Goal: Task Accomplishment & Management: Manage account settings

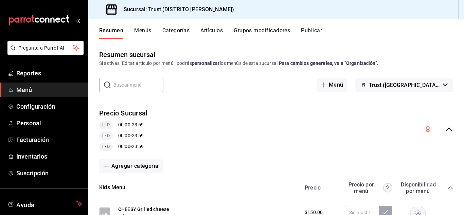
click at [154, 32] on div "Resumen Menús Categorías Artículos Grupos modificadores Publicar" at bounding box center [281, 33] width 365 height 12
click at [151, 32] on div "Resumen Menús Categorías Artículos Grupos modificadores Publicar" at bounding box center [281, 33] width 365 height 12
click at [149, 32] on button "Menús" at bounding box center [142, 33] width 17 height 12
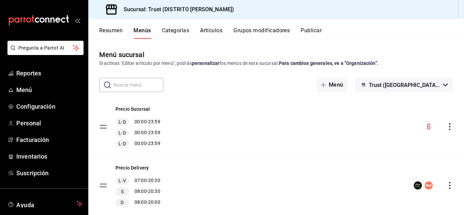
click at [220, 32] on button "Artículos" at bounding box center [211, 33] width 22 height 12
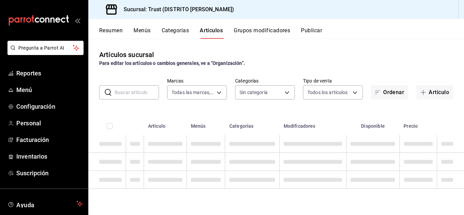
type input "72f3e262-a117-4a61-9875-69b563972005"
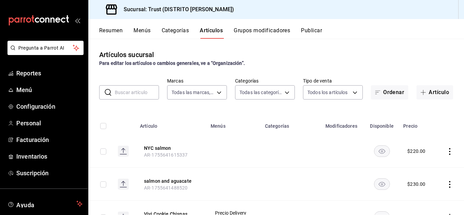
type input "181d9073-e3f0-4436-9708-b6ce68a025ff,83f3dab8-a980-4205-9797-de4d1f5d522f,dc5c2…"
click at [428, 93] on button "Artículo" at bounding box center [434, 92] width 37 height 14
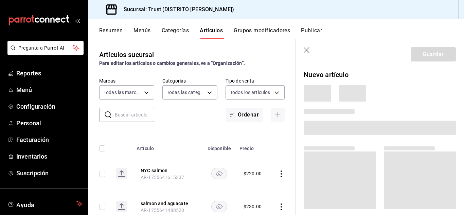
drag, startPoint x: 428, startPoint y: 93, endPoint x: 212, endPoint y: 120, distance: 218.5
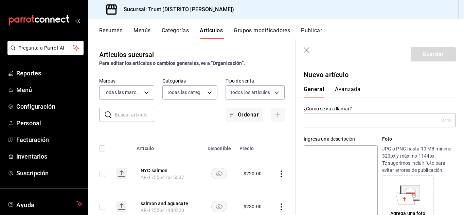
click at [317, 118] on input "text" at bounding box center [371, 120] width 135 height 14
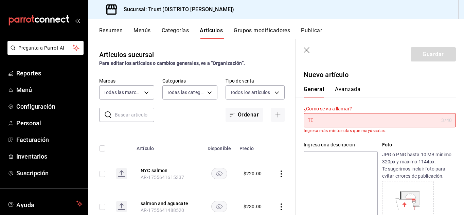
type input "T"
type input "t"
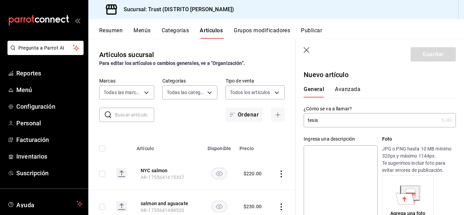
type input "tesis"
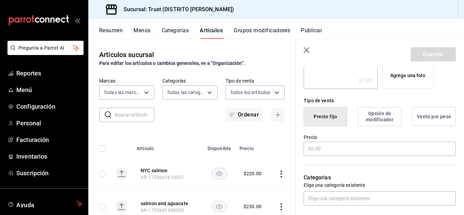
scroll to position [140, 0]
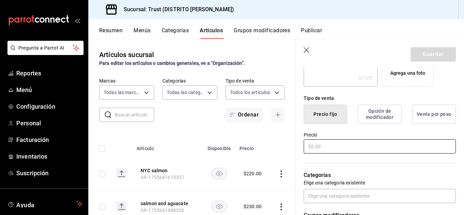
click at [352, 142] on input "text" at bounding box center [380, 146] width 152 height 14
type input "$70.00"
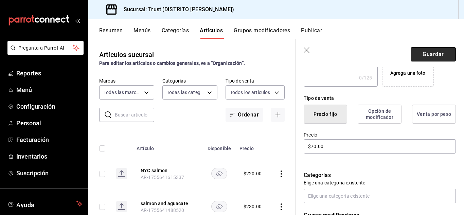
click at [415, 56] on button "Guardar" at bounding box center [433, 54] width 45 height 14
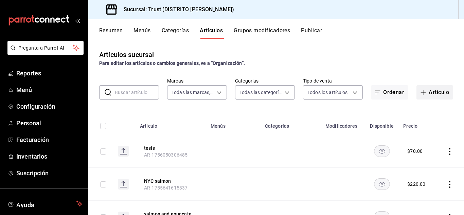
click at [428, 92] on button "Artículo" at bounding box center [434, 92] width 37 height 14
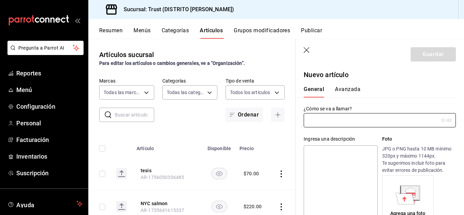
type input "AR-1756050335218"
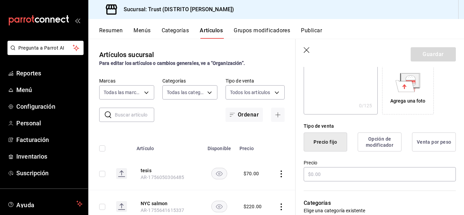
scroll to position [113, 0]
type input "deep-rst"
click at [351, 176] on input "text" at bounding box center [380, 174] width 152 height 14
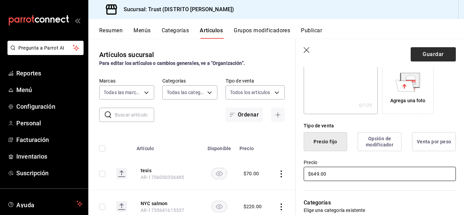
type input "$649.00"
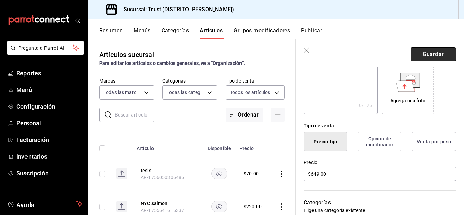
click at [430, 54] on button "Guardar" at bounding box center [433, 54] width 45 height 14
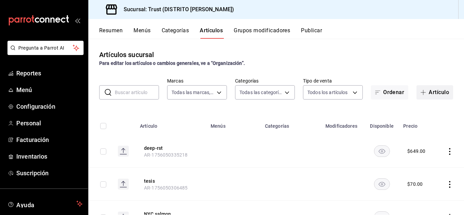
click at [422, 93] on span "button" at bounding box center [425, 92] width 8 height 5
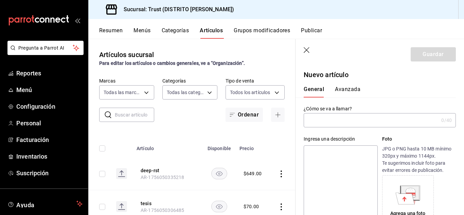
click at [375, 126] on input "text" at bounding box center [371, 120] width 135 height 14
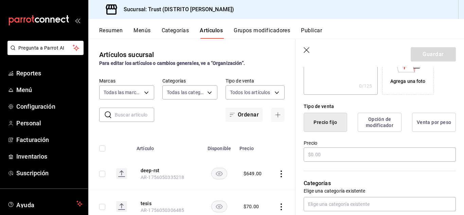
scroll to position [136, 0]
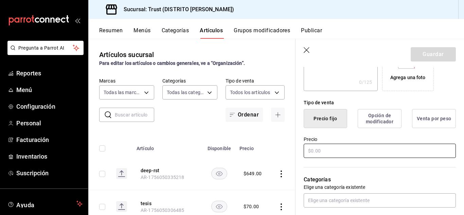
type input "hiit-up"
click at [369, 154] on input "text" at bounding box center [380, 151] width 152 height 14
type input "$849.00"
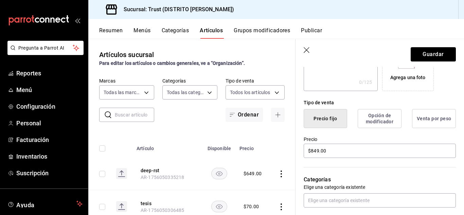
click at [433, 47] on header "Guardar" at bounding box center [380, 53] width 168 height 28
click at [433, 52] on button "Guardar" at bounding box center [433, 54] width 45 height 14
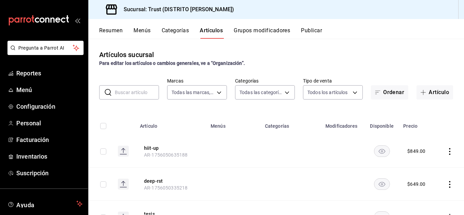
click at [126, 148] on rect at bounding box center [123, 151] width 11 height 11
click at [442, 155] on td at bounding box center [450, 151] width 28 height 33
click at [446, 153] on icon "actions" at bounding box center [449, 151] width 7 height 7
click at [444, 153] on div at bounding box center [232, 107] width 464 height 215
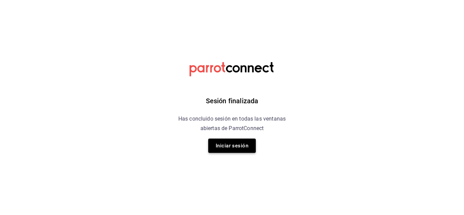
click at [212, 148] on button "Iniciar sesión" at bounding box center [232, 146] width 48 height 14
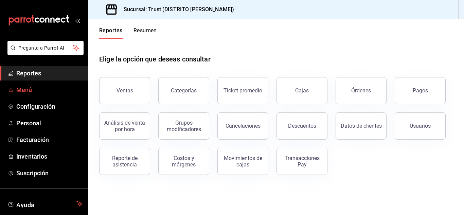
click at [20, 93] on span "Menú" at bounding box center [49, 89] width 66 height 9
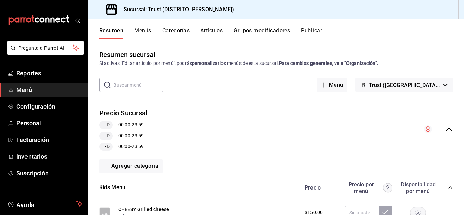
click at [218, 33] on button "Artículos" at bounding box center [211, 33] width 22 height 12
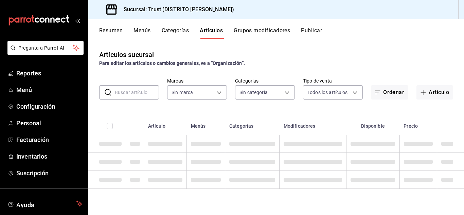
type input "72f3e262-a117-4a61-9875-69b563972005"
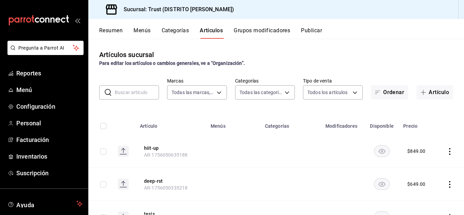
type input "181d9073-e3f0-4436-9708-b6ce68a025ff,83f3dab8-a980-4205-9797-de4d1f5d522f,dc5c2…"
click at [446, 159] on td at bounding box center [450, 151] width 28 height 33
click at [446, 157] on td at bounding box center [450, 151] width 28 height 33
click at [446, 153] on icon "actions" at bounding box center [449, 151] width 7 height 7
click at [417, 167] on span "Editar" at bounding box center [424, 166] width 18 height 7
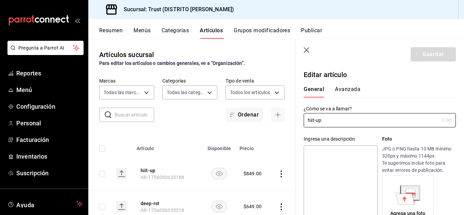
type input "$849.00"
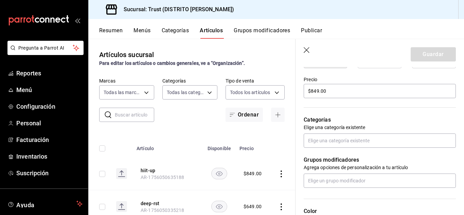
scroll to position [196, 0]
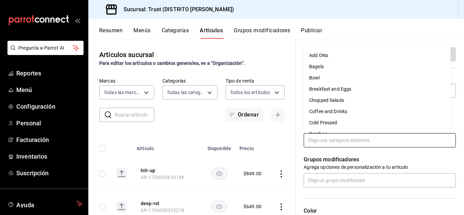
click at [375, 141] on input "text" at bounding box center [380, 140] width 152 height 14
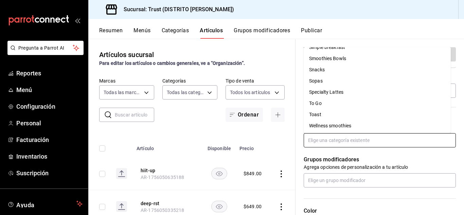
scroll to position [199, 0]
click at [319, 101] on li "To Go" at bounding box center [377, 102] width 147 height 11
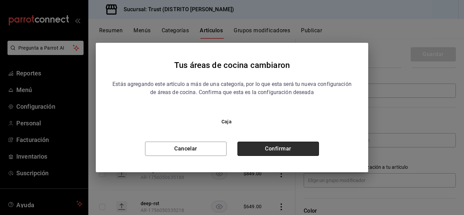
click at [268, 152] on button "Confirmar" at bounding box center [278, 149] width 82 height 14
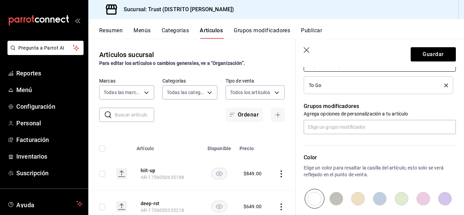
scroll to position [272, 0]
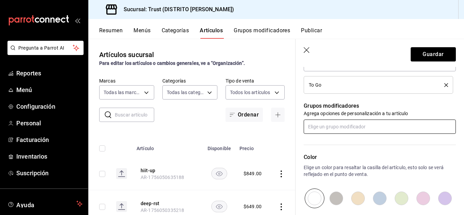
click at [365, 126] on input "text" at bounding box center [380, 127] width 152 height 14
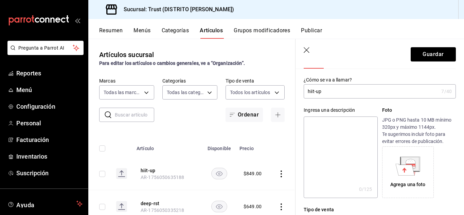
scroll to position [0, 0]
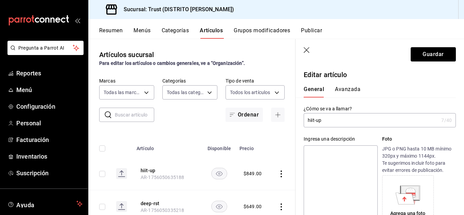
click at [345, 86] on div "General Avanzada" at bounding box center [376, 89] width 160 height 18
click at [345, 89] on button "Avanzada" at bounding box center [347, 92] width 25 height 12
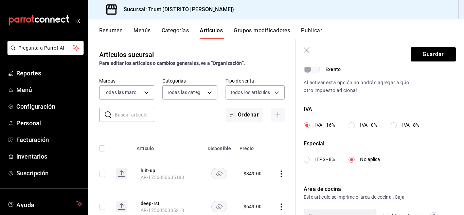
scroll to position [265, 0]
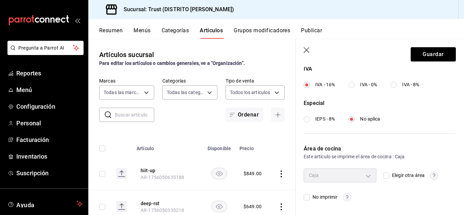
click at [383, 175] on input "Elegir otra área" at bounding box center [386, 176] width 6 height 6
checkbox input "true"
click at [361, 175] on body "Pregunta a Parrot AI Reportes Menú Configuración Personal Facturación Inventari…" at bounding box center [232, 107] width 464 height 215
click at [335, 188] on span "Caja" at bounding box center [344, 191] width 47 height 7
type input "4231618f-6b4c-433f-a425-6bc0fb6ac980"
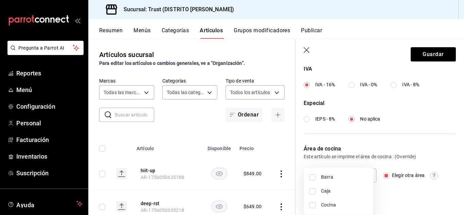
checkbox input "true"
click at [319, 179] on li "Barra" at bounding box center [338, 177] width 69 height 14
type input "3bdf7d18-4876-4077-ad58-f690c88124a6,4231618f-6b4c-433f-a425-6bc0fb6ac980"
checkbox input "true"
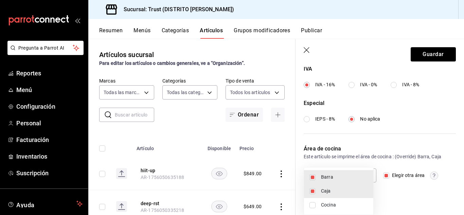
click at [394, 191] on div at bounding box center [232, 107] width 464 height 215
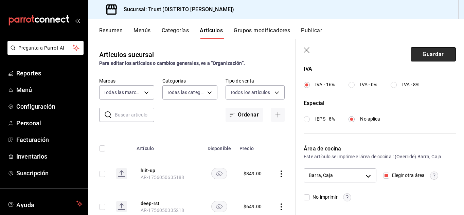
click at [426, 52] on button "Guardar" at bounding box center [433, 54] width 45 height 14
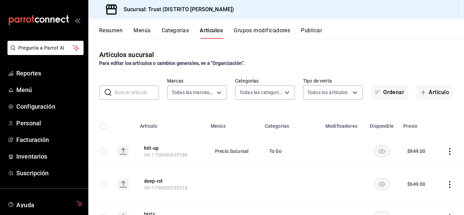
click at [446, 182] on icon "actions" at bounding box center [449, 184] width 7 height 7
click at [426, 172] on span "Editar" at bounding box center [424, 169] width 18 height 7
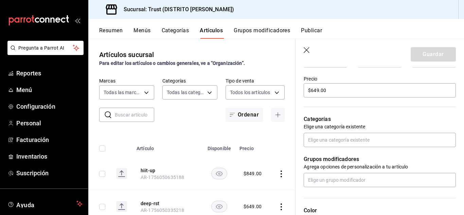
scroll to position [196, 0]
click at [400, 142] on input "text" at bounding box center [380, 140] width 152 height 14
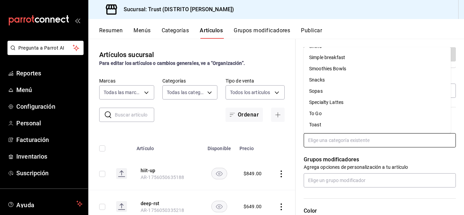
scroll to position [211, 0]
click at [338, 94] on li "To Go" at bounding box center [377, 91] width 147 height 11
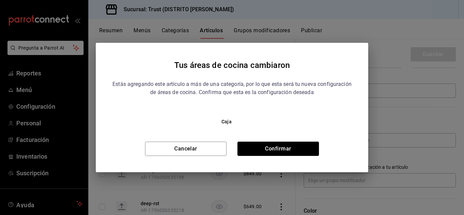
click at [283, 158] on div "Tus áreas de cocina cambiaron Estás agregando este artículo a más de una catego…" at bounding box center [232, 107] width 272 height 129
click at [280, 145] on button "Confirmar" at bounding box center [278, 149] width 82 height 14
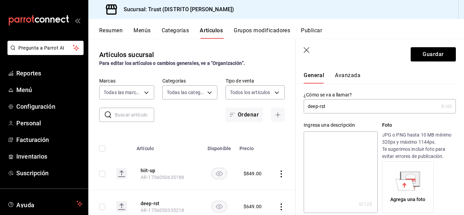
scroll to position [0, 0]
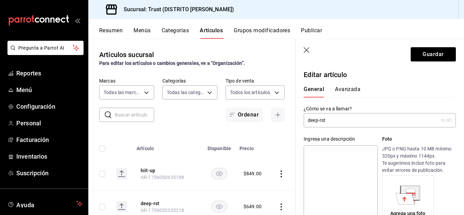
click at [352, 84] on div "General Avanzada" at bounding box center [376, 89] width 160 height 18
click at [349, 91] on button "Avanzada" at bounding box center [347, 92] width 25 height 12
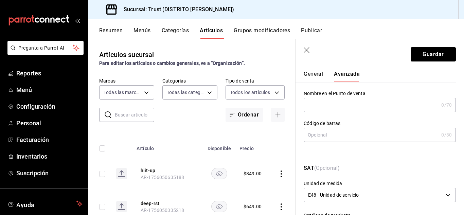
scroll to position [15, 0]
click at [319, 77] on button "General" at bounding box center [313, 77] width 19 height 12
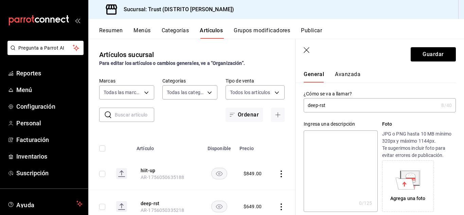
click at [342, 102] on input "deep-rst" at bounding box center [371, 106] width 135 height 14
click at [341, 77] on button "Avanzada" at bounding box center [347, 77] width 25 height 12
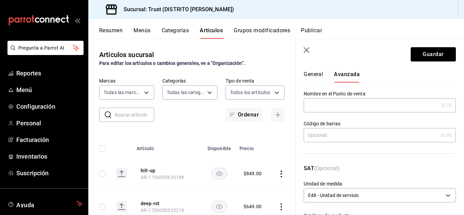
click at [336, 106] on input "text" at bounding box center [371, 106] width 135 height 14
paste input "deep-rst"
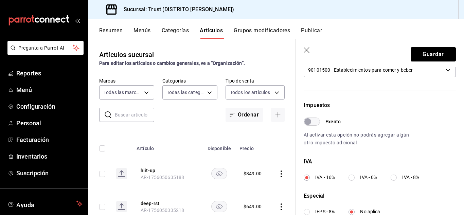
scroll to position [265, 0]
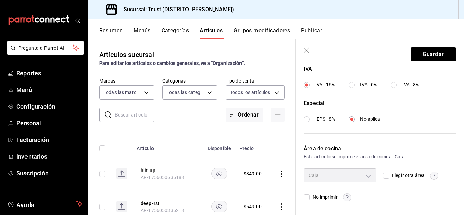
type input "deep-rst"
click at [386, 175] on input "Elegir otra área" at bounding box center [386, 176] width 6 height 6
checkbox input "true"
click at [369, 176] on body "Pregunta a Parrot AI Reportes Menú Configuración Personal Facturación Inventari…" at bounding box center [232, 107] width 464 height 215
click at [353, 186] on li "Caja" at bounding box center [338, 191] width 69 height 14
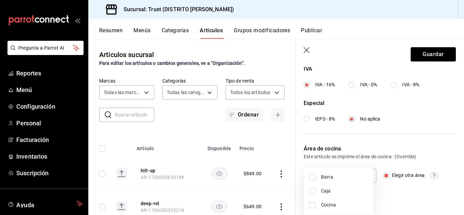
type input "4231618f-6b4c-433f-a425-6bc0fb6ac980"
checkbox input "true"
click at [346, 175] on span "Barra" at bounding box center [344, 177] width 47 height 7
type input "3bdf7d18-4876-4077-ad58-f690c88124a6,4231618f-6b4c-433f-a425-6bc0fb6ac980"
checkbox input "true"
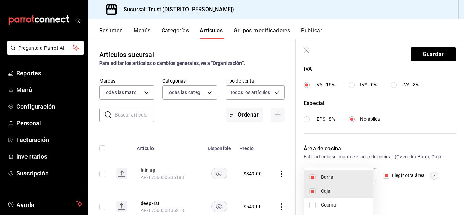
click at [394, 199] on div at bounding box center [232, 107] width 464 height 215
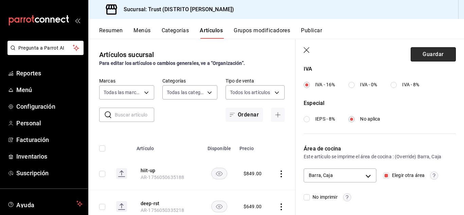
click at [428, 54] on button "Guardar" at bounding box center [433, 54] width 45 height 14
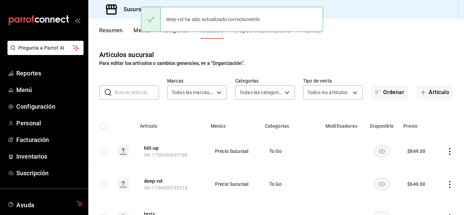
click at [446, 151] on icon "actions" at bounding box center [449, 151] width 7 height 7
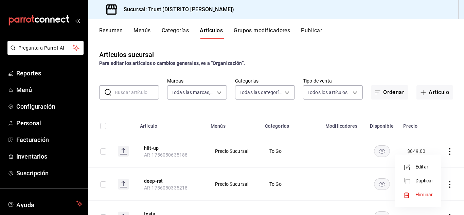
click at [422, 169] on span "Editar" at bounding box center [424, 166] width 18 height 7
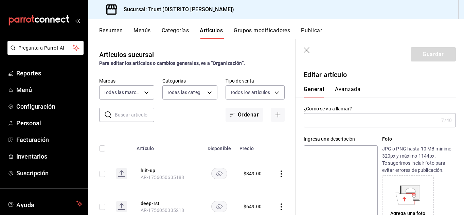
type input "hiit-up"
type input "AR-1756050635188"
type input "$849.00"
click at [333, 124] on input "hiit-up" at bounding box center [371, 120] width 135 height 14
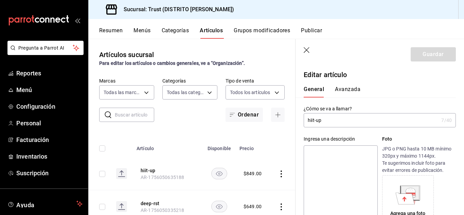
click at [333, 124] on input "hiit-up" at bounding box center [371, 120] width 135 height 14
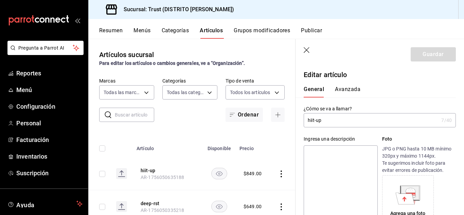
click at [333, 124] on input "hiit-up" at bounding box center [371, 120] width 135 height 14
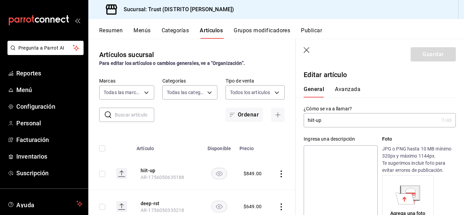
click at [347, 86] on button "Avanzada" at bounding box center [347, 92] width 25 height 12
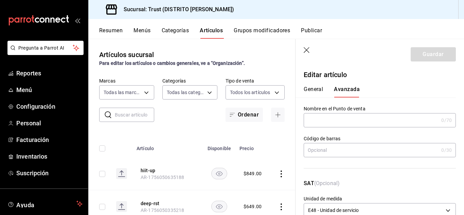
click at [344, 115] on input "text" at bounding box center [371, 120] width 135 height 14
paste input "hiit-up"
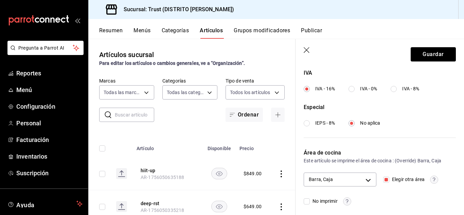
scroll to position [262, 0]
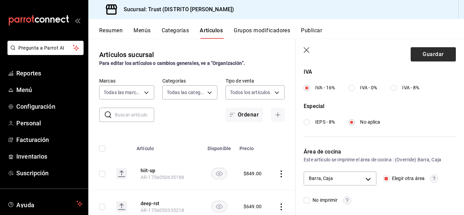
type input "hiit-up"
click at [440, 52] on button "Guardar" at bounding box center [433, 54] width 45 height 14
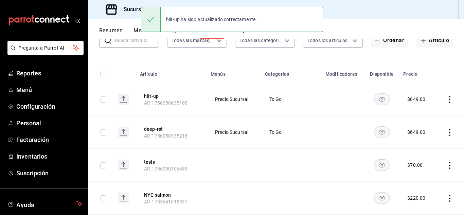
scroll to position [53, 0]
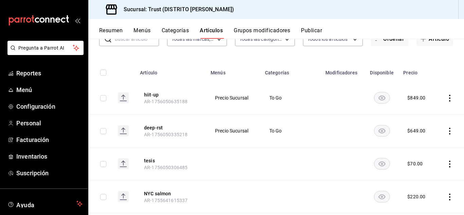
click at [378, 166] on rect "availability-product" at bounding box center [382, 163] width 16 height 11
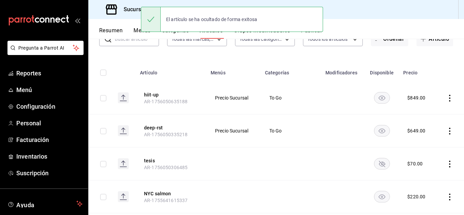
scroll to position [0, 0]
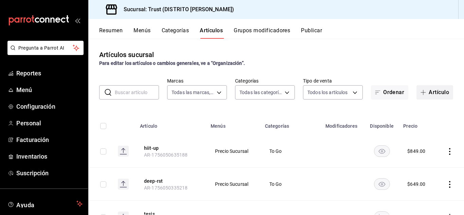
click at [424, 91] on button "Artículo" at bounding box center [434, 92] width 37 height 14
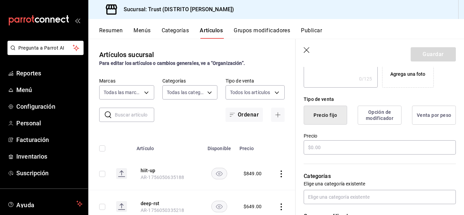
scroll to position [140, 0]
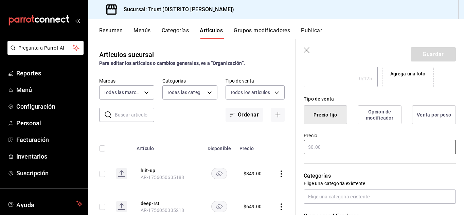
type input "hitta-min"
click at [379, 147] on input "text" at bounding box center [380, 147] width 152 height 14
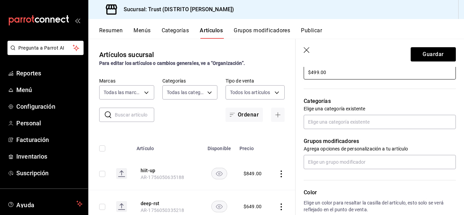
scroll to position [214, 0]
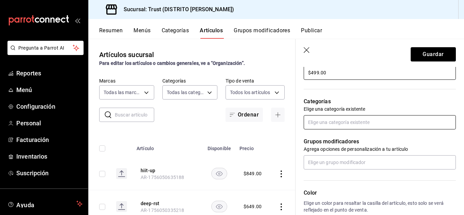
type input "$499.00"
click at [370, 122] on input "text" at bounding box center [380, 122] width 152 height 14
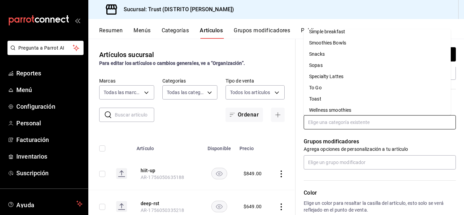
scroll to position [211, 0]
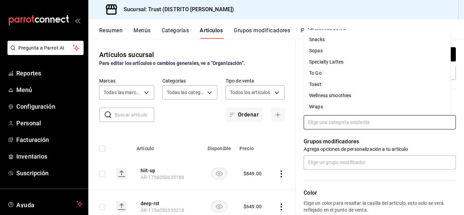
click at [339, 75] on li "To Go" at bounding box center [377, 73] width 147 height 11
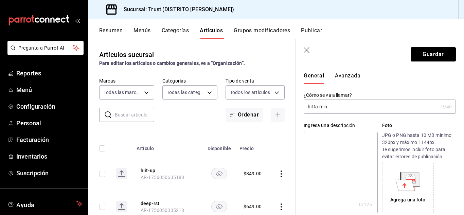
scroll to position [0, 0]
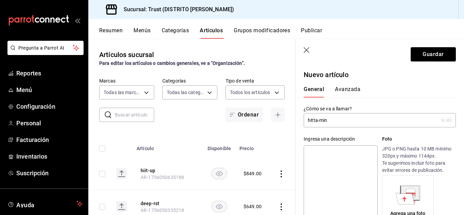
click at [359, 90] on button "Avanzada" at bounding box center [347, 92] width 25 height 12
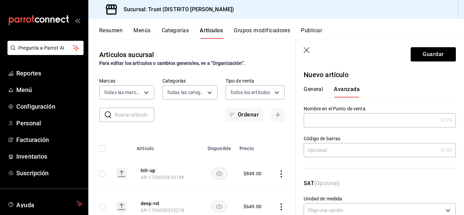
click at [322, 87] on button "General" at bounding box center [313, 92] width 19 height 12
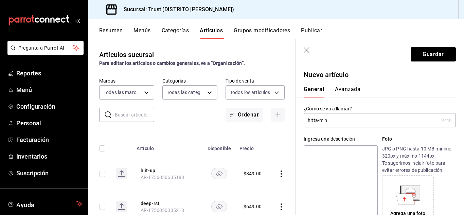
click at [335, 117] on input "hitta-min" at bounding box center [371, 120] width 135 height 14
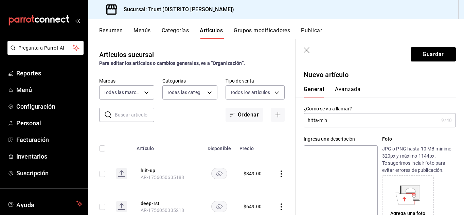
click at [335, 117] on input "hitta-min" at bounding box center [371, 120] width 135 height 14
click at [341, 91] on button "Avanzada" at bounding box center [347, 92] width 25 height 12
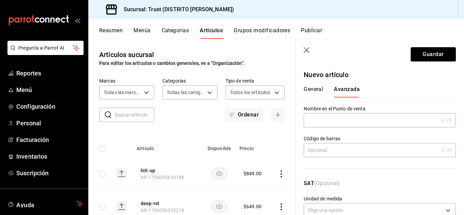
click at [342, 109] on label "Nombre en el Punto de venta" at bounding box center [380, 108] width 152 height 5
click at [342, 114] on input "text" at bounding box center [371, 120] width 135 height 14
paste input "hitta-min"
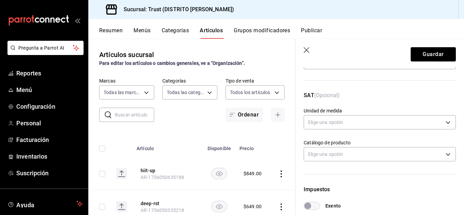
scroll to position [100, 0]
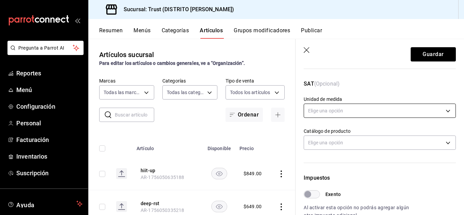
type input "hitta-min"
click at [368, 111] on body "Pregunta a Parrot AI Reportes Menú Configuración Personal Facturación Inventari…" at bounding box center [232, 107] width 464 height 215
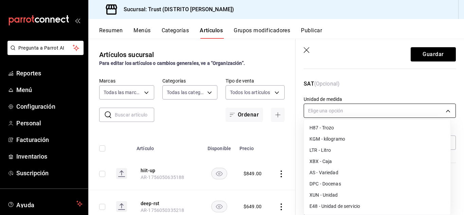
click at [368, 111] on div at bounding box center [232, 107] width 464 height 215
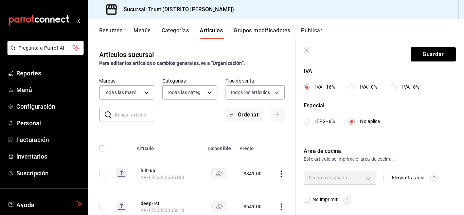
scroll to position [265, 0]
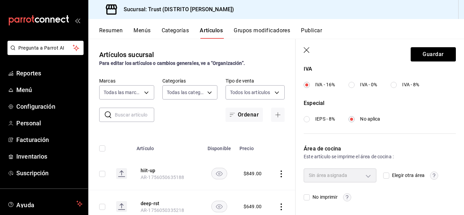
click at [383, 175] on input "Elegir otra área" at bounding box center [386, 176] width 6 height 6
checkbox input "true"
click at [367, 174] on body "Pregunta a Parrot AI Reportes Menú Configuración Personal Facturación Inventari…" at bounding box center [232, 107] width 464 height 215
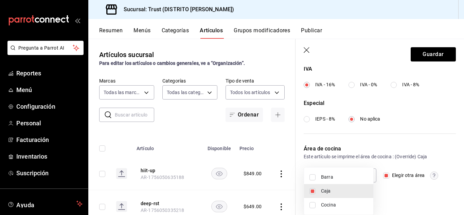
click at [330, 176] on span "Barra" at bounding box center [344, 177] width 47 height 7
type input "3bdf7d18-4876-4077-ad58-f690c88124a6,4231618f-6b4c-433f-a425-6bc0fb6ac980"
checkbox input "true"
click at [396, 191] on div at bounding box center [232, 107] width 464 height 215
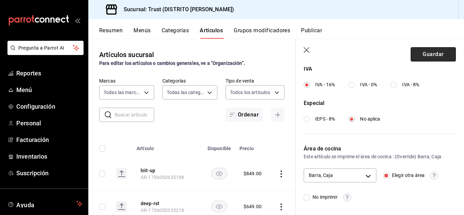
click at [419, 57] on button "Guardar" at bounding box center [433, 54] width 45 height 14
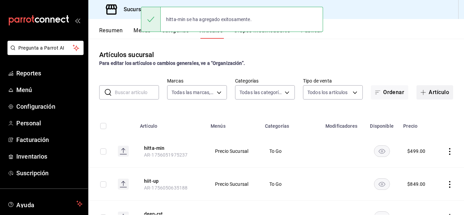
click at [437, 99] on button "Artículo" at bounding box center [434, 92] width 37 height 14
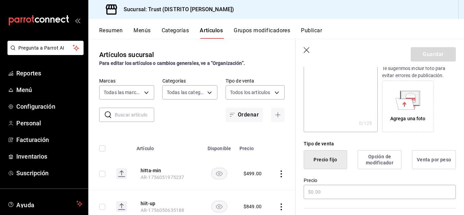
scroll to position [106, 0]
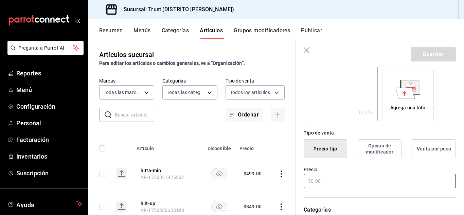
type input "creat-ina"
click at [361, 176] on input "text" at bounding box center [380, 181] width 152 height 14
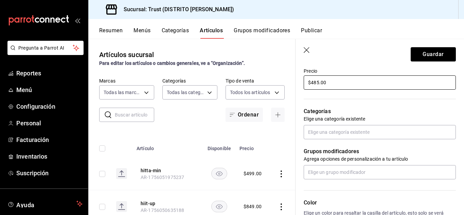
scroll to position [204, 0]
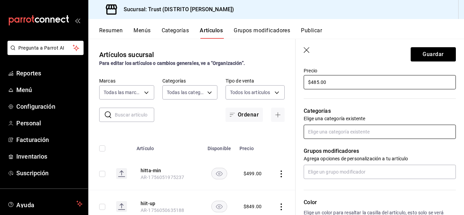
type input "$485.00"
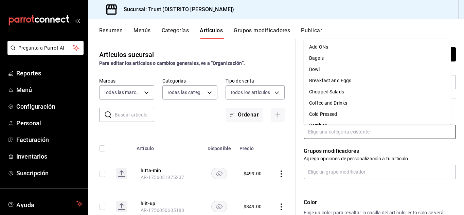
click at [344, 133] on input "text" at bounding box center [380, 132] width 152 height 14
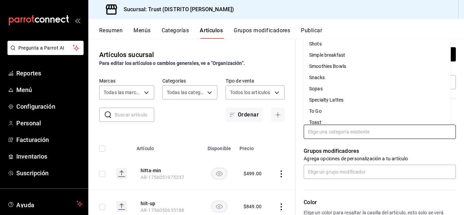
scroll to position [183, 0]
click at [328, 109] on li "To Go" at bounding box center [377, 110] width 147 height 11
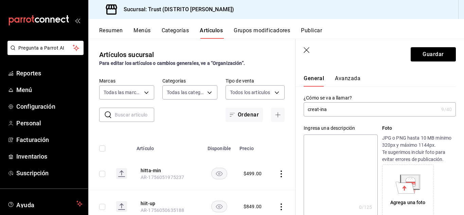
scroll to position [0, 0]
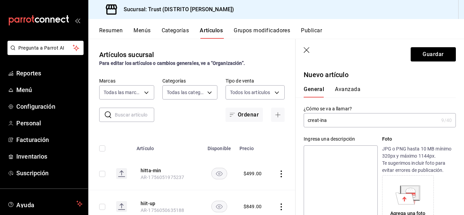
click at [343, 121] on input "creat-ina" at bounding box center [371, 120] width 135 height 14
click at [343, 90] on button "Avanzada" at bounding box center [347, 92] width 25 height 12
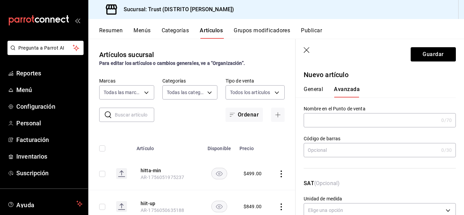
click at [342, 120] on input "text" at bounding box center [371, 120] width 135 height 14
paste input "creat-ina"
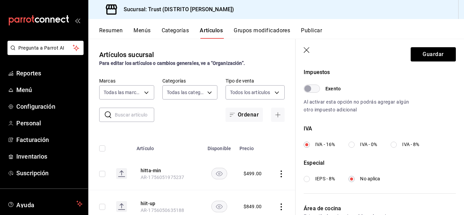
scroll to position [265, 0]
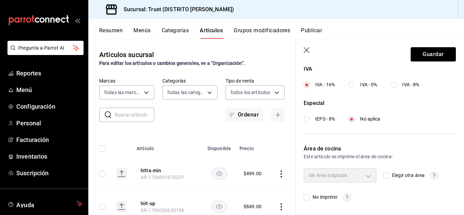
type input "creat-ina"
click at [385, 175] on input "Elegir otra área" at bounding box center [386, 176] width 6 height 6
checkbox input "true"
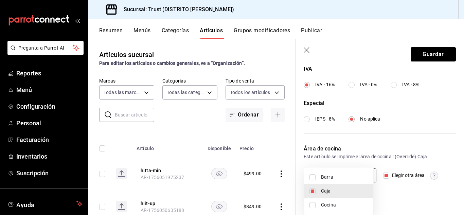
click at [368, 173] on body "Pregunta a Parrot AI Reportes Menú Configuración Personal Facturación Inventari…" at bounding box center [232, 107] width 464 height 215
click at [338, 177] on span "Barra" at bounding box center [344, 177] width 47 height 7
type input "3bdf7d18-4876-4077-ad58-f690c88124a6,4231618f-6b4c-433f-a425-6bc0fb6ac980"
checkbox input "true"
click at [432, 54] on div at bounding box center [232, 107] width 464 height 215
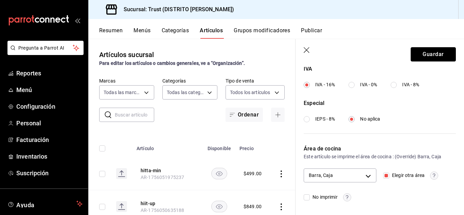
click at [432, 54] on button "Guardar" at bounding box center [433, 54] width 45 height 14
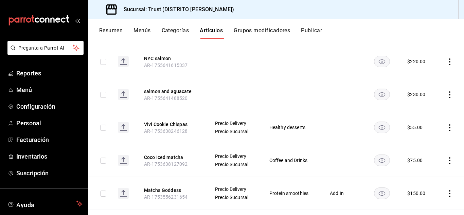
scroll to position [255, 0]
click at [447, 92] on icon "actions" at bounding box center [449, 94] width 7 height 7
click at [423, 107] on span "Editar" at bounding box center [424, 109] width 18 height 7
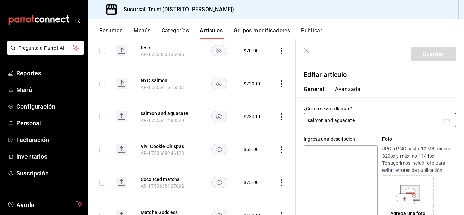
type input "$230.00"
click at [355, 121] on input "salmon and aguacate" at bounding box center [370, 120] width 132 height 14
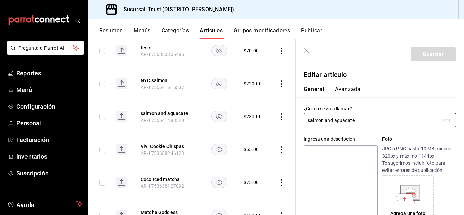
click at [346, 91] on button "Avanzada" at bounding box center [347, 92] width 25 height 12
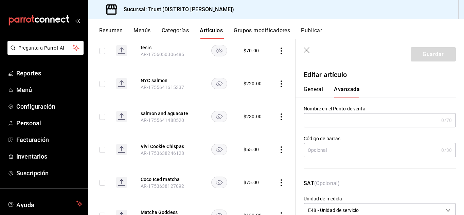
click at [338, 111] on div "Nombre en el Punto de venta 0 /70 Nombre en el Punto de venta" at bounding box center [380, 117] width 152 height 22
click at [338, 119] on input "text" at bounding box center [371, 120] width 135 height 14
paste input "salmon and aguacate"
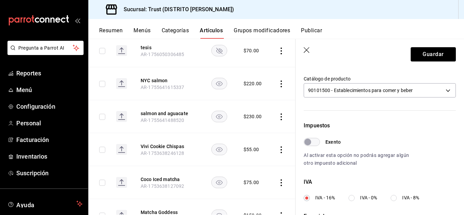
scroll to position [265, 0]
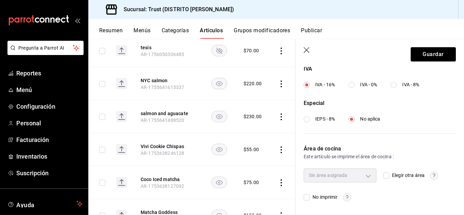
type input "salmon and aguacate"
click at [385, 175] on input "Elegir otra área" at bounding box center [386, 176] width 6 height 6
checkbox input "true"
click at [364, 176] on body "Pregunta a Parrot AI Reportes Menú Configuración Personal Facturación Inventari…" at bounding box center [232, 107] width 464 height 215
click at [341, 189] on span "Caja" at bounding box center [344, 191] width 47 height 7
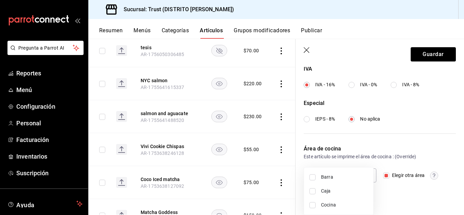
type input "4231618f-6b4c-433f-a425-6bc0fb6ac980"
checkbox input "true"
click at [337, 178] on span "Barra" at bounding box center [344, 177] width 47 height 7
type input "3bdf7d18-4876-4077-ad58-f690c88124a6,4231618f-6b4c-433f-a425-6bc0fb6ac980"
checkbox input "true"
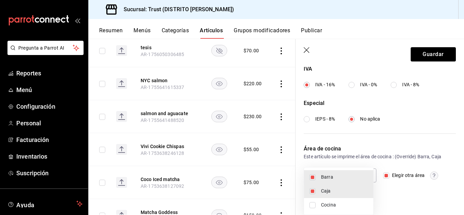
click at [337, 178] on span "Barra" at bounding box center [344, 177] width 47 height 7
type input "4231618f-6b4c-433f-a425-6bc0fb6ac980"
checkbox input "false"
click at [326, 202] on span "Cocina" at bounding box center [344, 204] width 47 height 7
type input "4231618f-6b4c-433f-a425-6bc0fb6ac980,6fcf277b-dc94-4b42-a7be-06150c379f67"
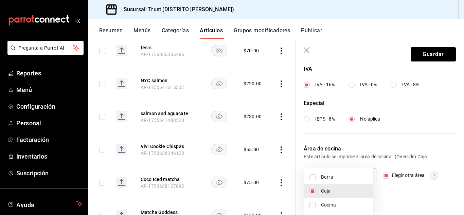
checkbox input "true"
click at [392, 200] on div at bounding box center [232, 107] width 464 height 215
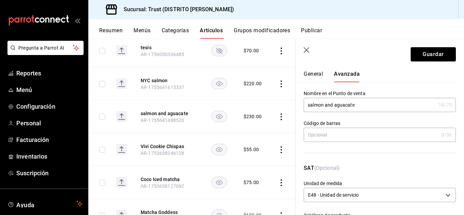
scroll to position [0, 0]
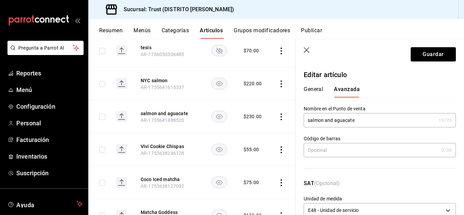
click at [314, 89] on button "General" at bounding box center [313, 92] width 19 height 12
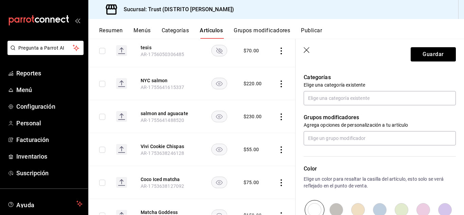
scroll to position [239, 0]
click at [363, 94] on input "text" at bounding box center [380, 97] width 152 height 14
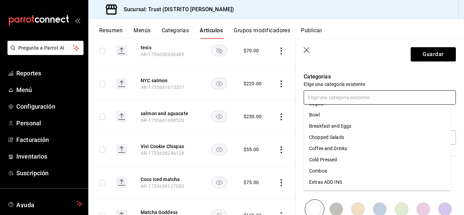
scroll to position [21, 0]
click at [338, 132] on li "Chopped Salads" at bounding box center [377, 136] width 147 height 11
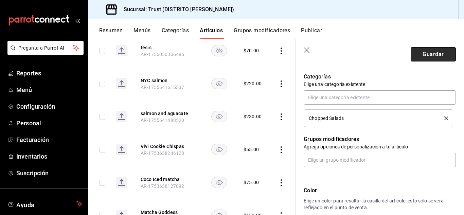
click at [424, 48] on button "Guardar" at bounding box center [433, 54] width 45 height 14
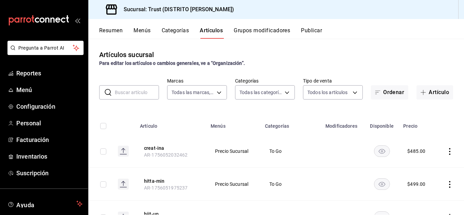
click at [151, 92] on input "text" at bounding box center [137, 93] width 44 height 14
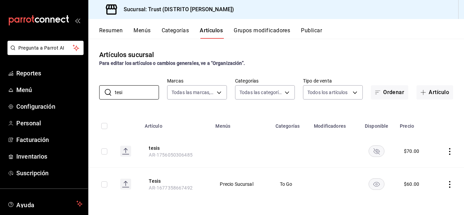
type input "tesi"
click at [446, 185] on icon "actions" at bounding box center [449, 184] width 7 height 7
click at [429, 173] on span "Editar" at bounding box center [424, 169] width 18 height 7
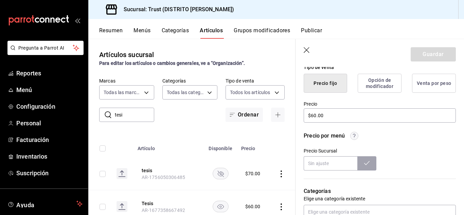
scroll to position [173, 0]
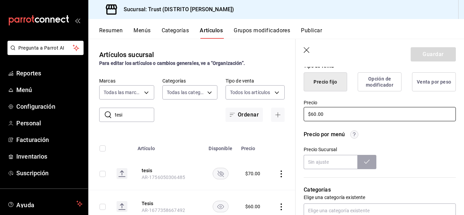
click at [387, 116] on input "$60.00" at bounding box center [380, 114] width 152 height 14
type input "$6.00"
type input "$70.00"
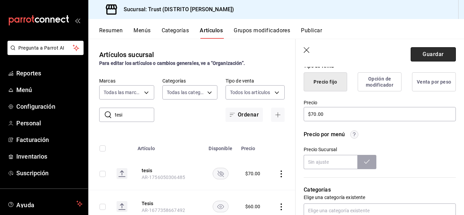
click at [424, 58] on button "Guardar" at bounding box center [433, 54] width 45 height 14
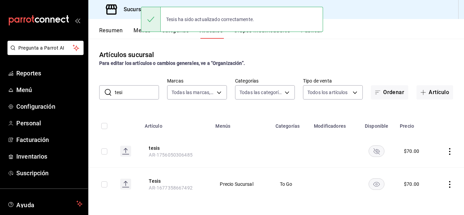
click at [140, 91] on input "tesi" at bounding box center [137, 93] width 44 height 14
type input "t"
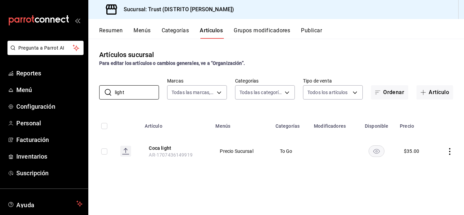
type input "light"
click at [451, 154] on icon "actions" at bounding box center [449, 151] width 7 height 7
click at [428, 167] on span "Editar" at bounding box center [430, 166] width 18 height 7
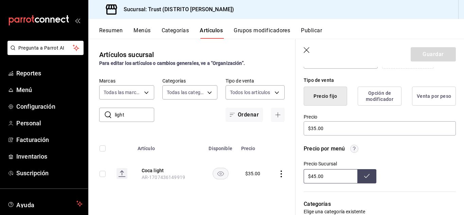
scroll to position [168, 0]
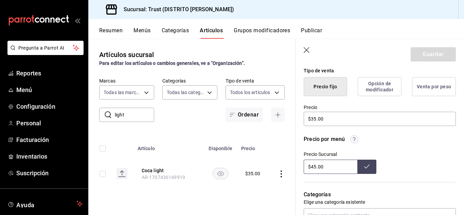
click at [346, 165] on input "$45.00" at bounding box center [331, 167] width 54 height 14
type input "$4.00"
type input "$9.00"
type input "$5.00"
type input "$35.00"
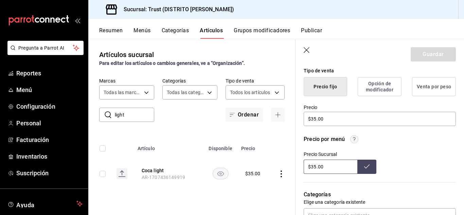
click at [368, 167] on button at bounding box center [366, 167] width 19 height 14
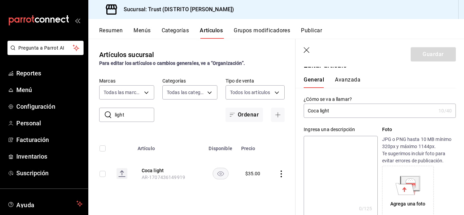
scroll to position [0, 0]
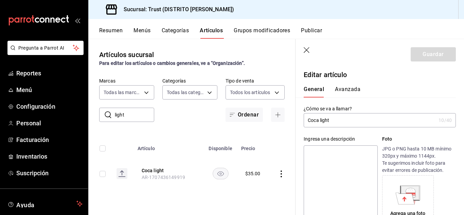
click at [344, 86] on div "General Avanzada" at bounding box center [376, 89] width 160 height 18
click at [345, 91] on button "Avanzada" at bounding box center [347, 92] width 25 height 12
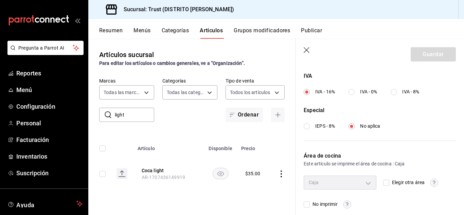
scroll to position [265, 0]
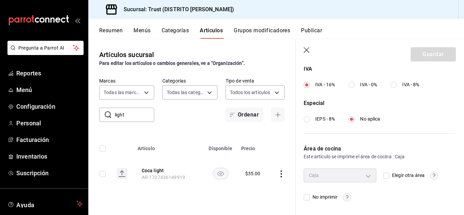
click at [383, 179] on label "Elegir otra área" at bounding box center [403, 175] width 41 height 7
click at [383, 179] on input "Elegir otra área" at bounding box center [386, 176] width 6 height 6
checkbox input "true"
click at [358, 179] on body "Pregunta a Parrot AI Reportes Menú Configuración Personal Facturación Inventari…" at bounding box center [232, 107] width 464 height 215
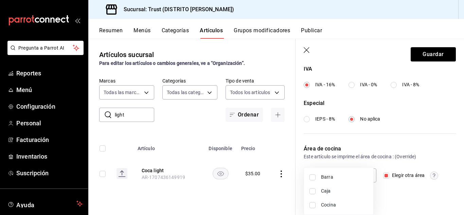
click at [345, 187] on li "Caja" at bounding box center [338, 191] width 69 height 14
type input "4231618f-6b4c-433f-a425-6bc0fb6ac980"
checkbox input "true"
click at [340, 180] on span "Barra" at bounding box center [344, 177] width 47 height 7
type input "3bdf7d18-4876-4077-ad58-f690c88124a6,4231618f-6b4c-433f-a425-6bc0fb6ac980"
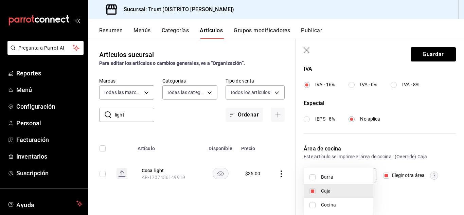
checkbox input "true"
click at [426, 52] on div at bounding box center [232, 107] width 464 height 215
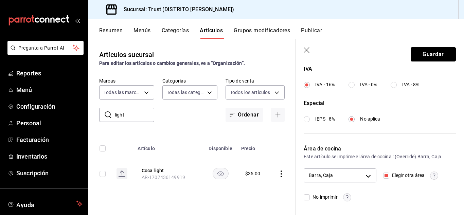
click at [426, 52] on button "Guardar" at bounding box center [433, 54] width 45 height 14
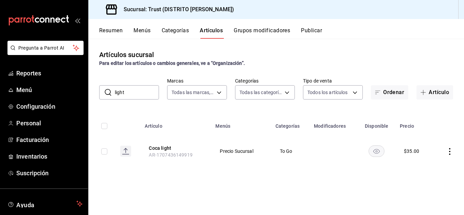
click at [137, 97] on input "light" at bounding box center [137, 93] width 44 height 14
type input "l"
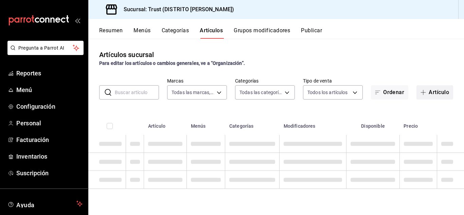
click at [423, 90] on icon "button" at bounding box center [423, 92] width 0 height 5
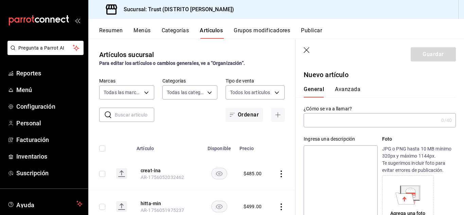
click at [366, 122] on input "text" at bounding box center [371, 120] width 135 height 14
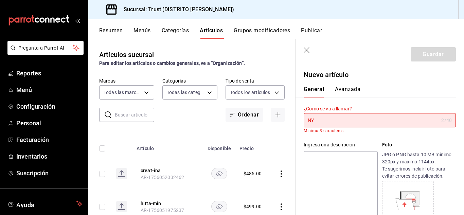
type input "N"
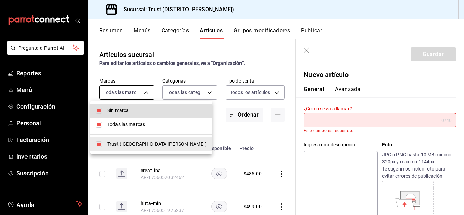
click at [134, 88] on body "Pregunta a Parrot AI Reportes Menú Configuración Personal Facturación Inventari…" at bounding box center [232, 107] width 464 height 215
click at [134, 88] on div at bounding box center [232, 107] width 464 height 215
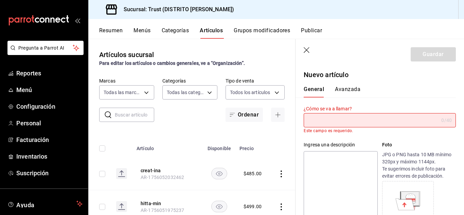
click at [305, 51] on icon "button" at bounding box center [307, 50] width 7 height 7
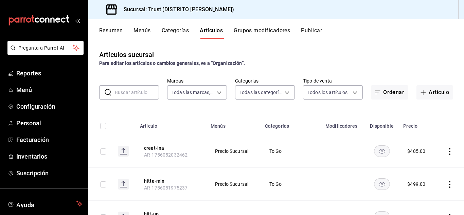
click at [126, 94] on input "text" at bounding box center [137, 93] width 44 height 14
type input "m"
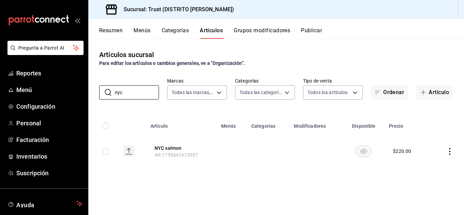
type input "nyc"
click at [445, 152] on td at bounding box center [447, 151] width 34 height 33
click at [451, 150] on icon "actions" at bounding box center [449, 151] width 7 height 7
click at [431, 162] on li "Editar" at bounding box center [423, 167] width 41 height 14
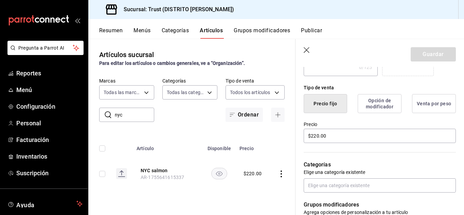
scroll to position [166, 0]
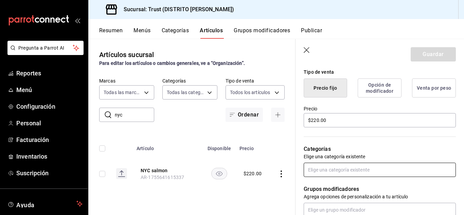
click at [387, 171] on input "text" at bounding box center [380, 170] width 152 height 14
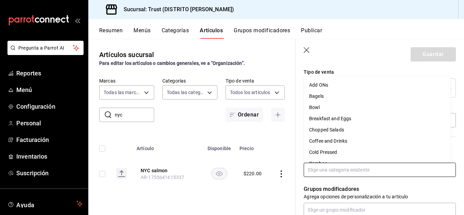
click at [327, 117] on li "Breakfast and Eggs" at bounding box center [377, 118] width 147 height 11
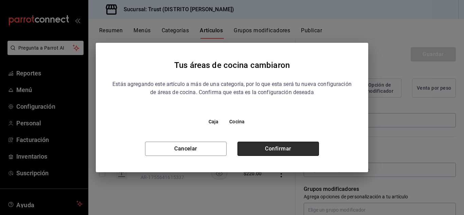
click at [287, 143] on button "Confirmar" at bounding box center [278, 149] width 82 height 14
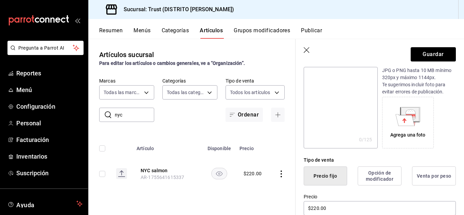
scroll to position [0, 0]
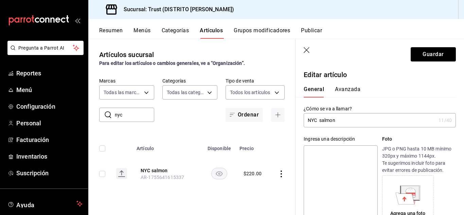
click at [354, 86] on button "Avanzada" at bounding box center [347, 92] width 25 height 12
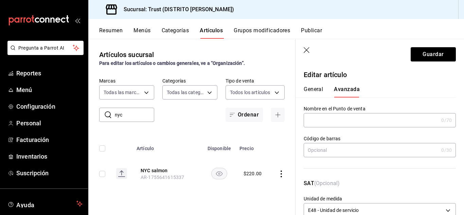
click at [319, 88] on button "General" at bounding box center [313, 92] width 19 height 12
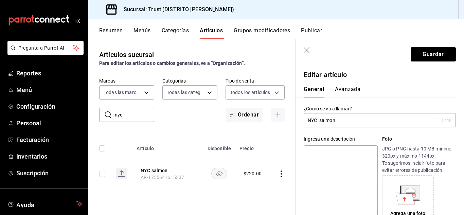
click at [334, 117] on input "NYC salmon" at bounding box center [370, 120] width 132 height 14
click at [344, 91] on button "Avanzada" at bounding box center [347, 92] width 25 height 12
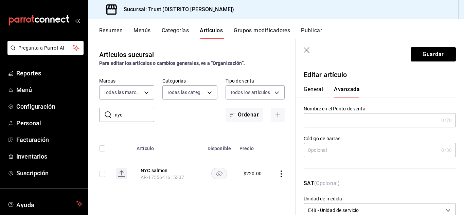
click at [343, 112] on div "Nombre en el Punto de venta 0 /70 Nombre en el Punto de venta" at bounding box center [380, 117] width 152 height 22
click at [343, 115] on input "text" at bounding box center [371, 120] width 135 height 14
paste input "NYC salmon"
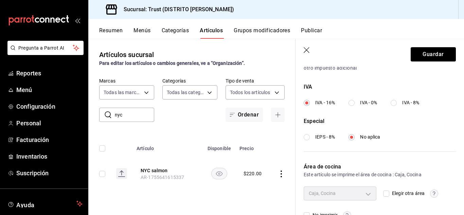
scroll to position [250, 0]
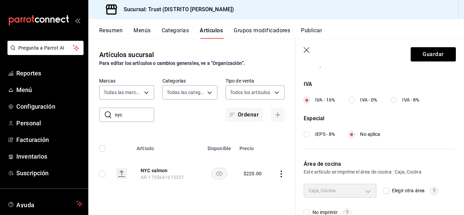
type input "NYC salmon"
click at [385, 193] on input "Elegir otra área" at bounding box center [386, 191] width 6 height 6
checkbox input "true"
click at [369, 191] on body "Pregunta a Parrot AI Reportes Menú Configuración Personal Facturación Inventari…" at bounding box center [232, 107] width 464 height 215
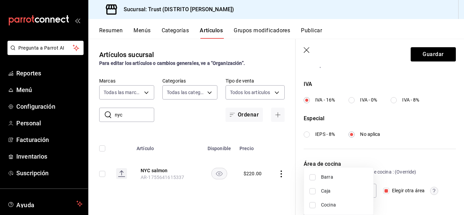
click at [354, 191] on span "Caja" at bounding box center [344, 191] width 47 height 7
type input "4231618f-6b4c-433f-a425-6bc0fb6ac980"
checkbox input "true"
click at [352, 206] on span "Cocina" at bounding box center [344, 204] width 47 height 7
type input "4231618f-6b4c-433f-a425-6bc0fb6ac980,6fcf277b-dc94-4b42-a7be-06150c379f67"
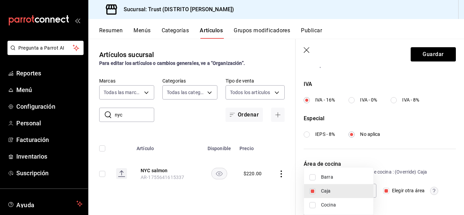
checkbox input "true"
click at [420, 56] on div at bounding box center [232, 107] width 464 height 215
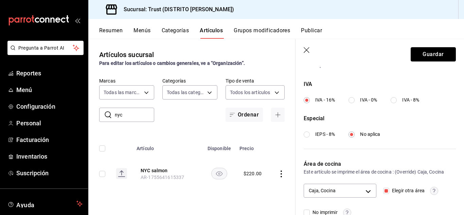
click at [420, 56] on button "Guardar" at bounding box center [433, 54] width 45 height 14
